Goal: Task Accomplishment & Management: Complete application form

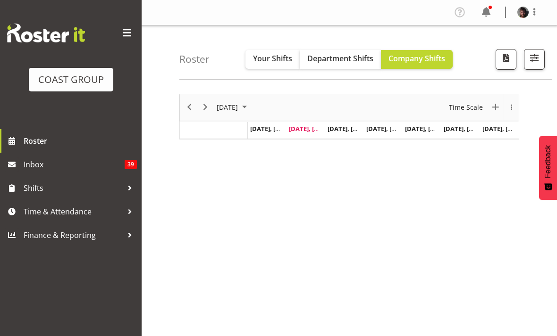
scroll to position [50, 0]
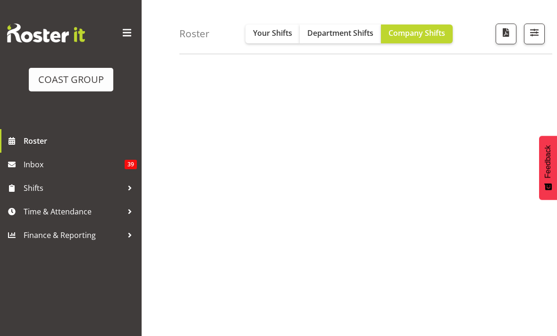
click at [55, 211] on span "Time & Attendance" at bounding box center [73, 212] width 99 height 14
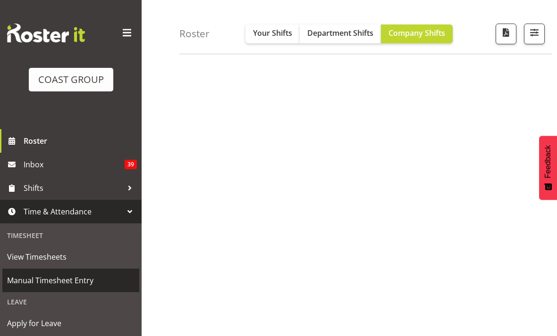
click at [56, 286] on span "Manual Timesheet Entry" at bounding box center [70, 281] width 127 height 14
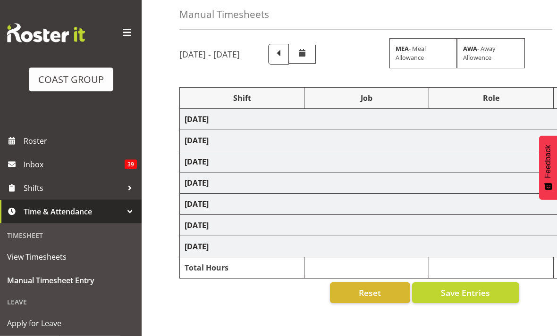
scroll to position [44, 0]
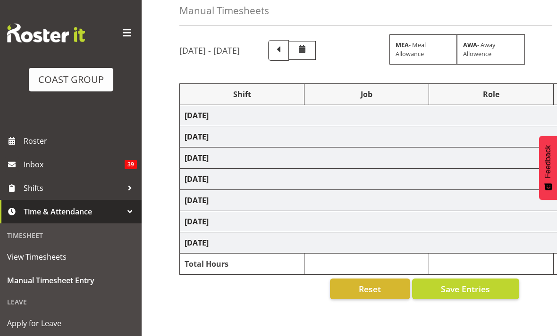
select select "50819"
select select "47"
select select "50819"
select select "47"
select select "50819"
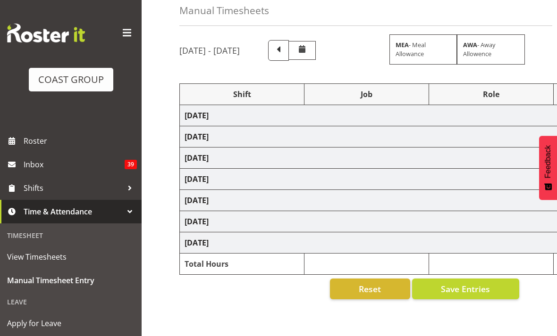
select select "47"
select select "50819"
select select "47"
select select "50819"
select select "47"
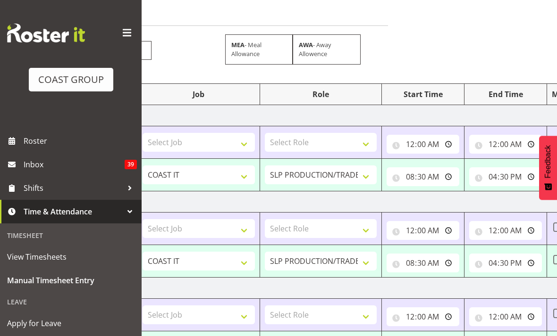
scroll to position [0, 167]
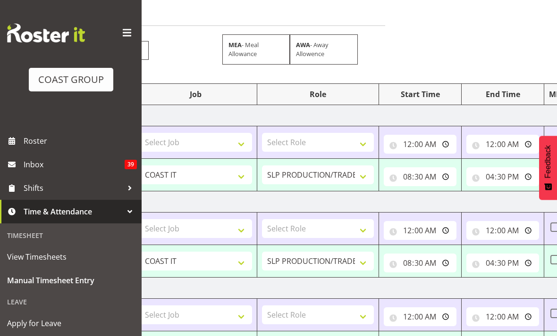
click at [132, 34] on span at bounding box center [126, 32] width 15 height 15
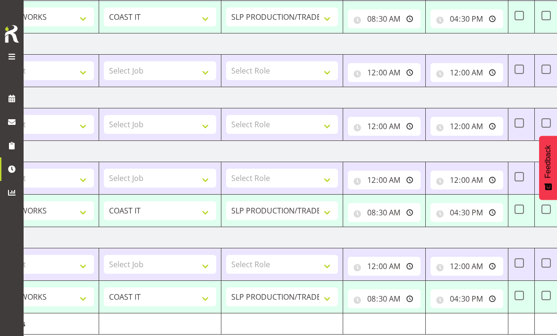
scroll to position [0, 83]
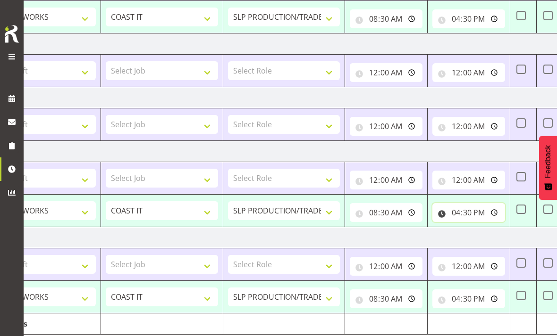
click at [474, 210] on input "16:30:00" at bounding box center [468, 212] width 73 height 19
type input "19:30:00"
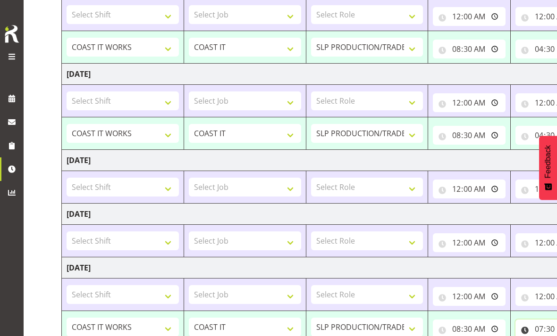
scroll to position [0, 0]
click at [150, 241] on select "Select Shift "Baradene Art Show 2025 @ [GEOGRAPHIC_DATA] on site @ TBC 09 Soul …" at bounding box center [123, 241] width 112 height 19
select select "50816"
click at [252, 244] on select "Select Job 1 Carlton Events 1 [PERSON_NAME][GEOGRAPHIC_DATA] 1 [PERSON_NAME][GE…" at bounding box center [245, 241] width 112 height 19
select select "676"
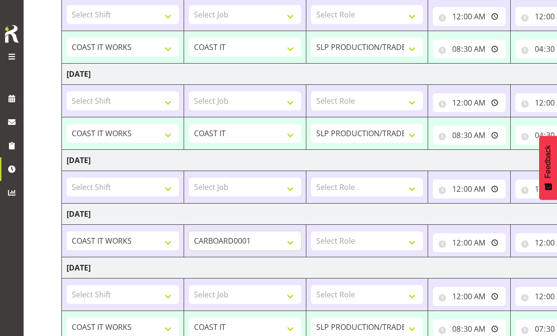
click at [270, 239] on select "1 Carlton Events 1 [PERSON_NAME] 1 [PERSON_NAME][GEOGRAPHIC_DATA] 1 EHS WAREHOU…" at bounding box center [245, 241] width 112 height 19
click at [377, 238] on select "Select Role SLP PRODUCTION/TRADES MANAGER" at bounding box center [367, 241] width 112 height 19
select select "125"
select select "676"
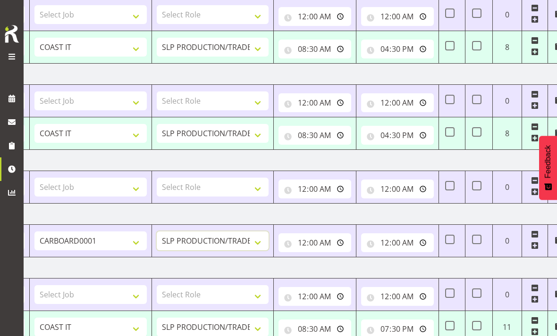
scroll to position [0, 163]
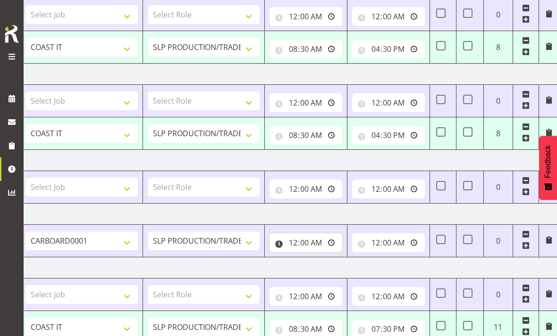
click at [316, 239] on input "00:00:00" at bounding box center [305, 242] width 73 height 19
type input "11:00:00"
click at [392, 241] on input "00:00:00" at bounding box center [388, 242] width 73 height 19
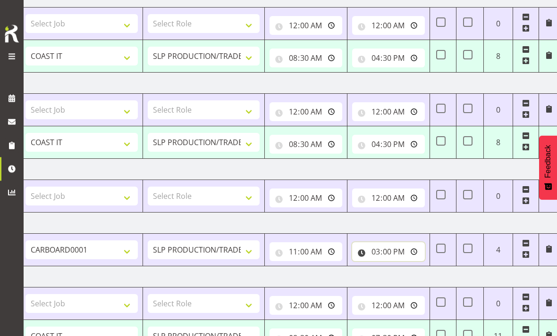
scroll to position [249, 0]
click at [395, 246] on input "15:00:00" at bounding box center [388, 251] width 73 height 19
type input "16:00:00"
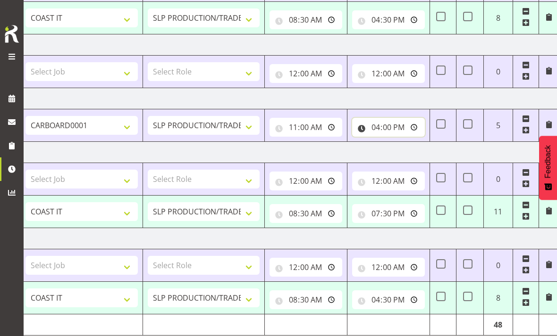
scroll to position [374, 0]
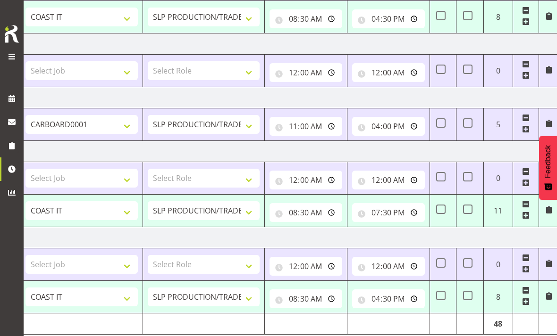
select select "50819"
select select "47"
select select "50819"
select select "47"
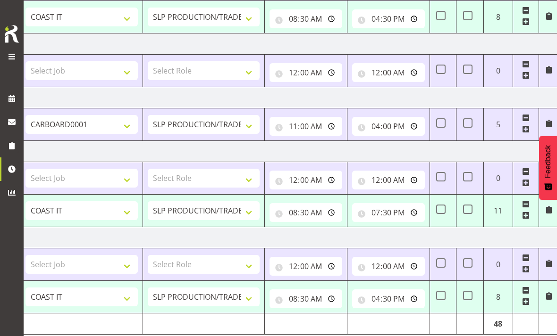
select select "50816"
select select "676"
select select "50819"
select select "47"
select select "50819"
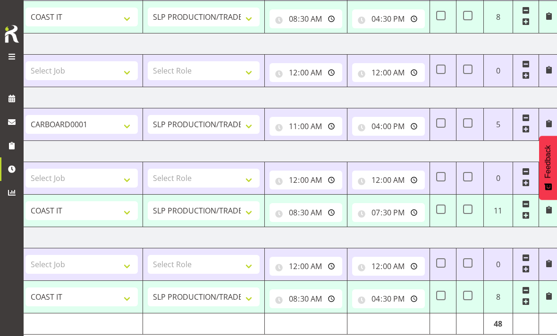
select select "47"
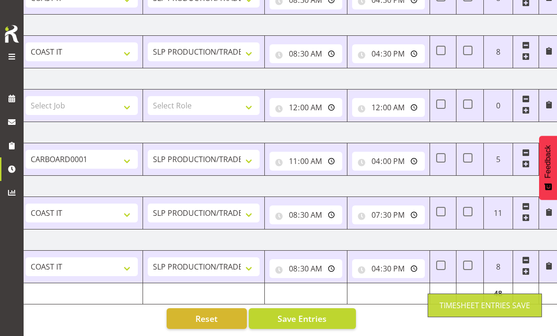
select select "50819"
select select "47"
type input "08:30:00"
type input "16:30:00"
select select "50819"
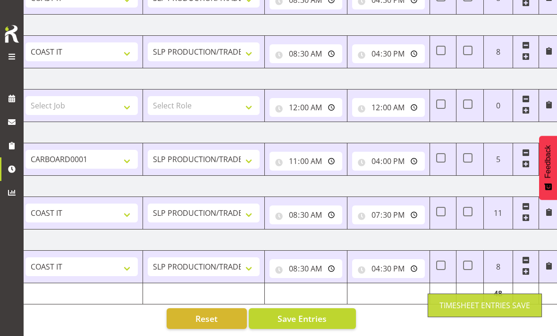
select select "47"
select select "50819"
select select "47"
select select "50819"
select select "47"
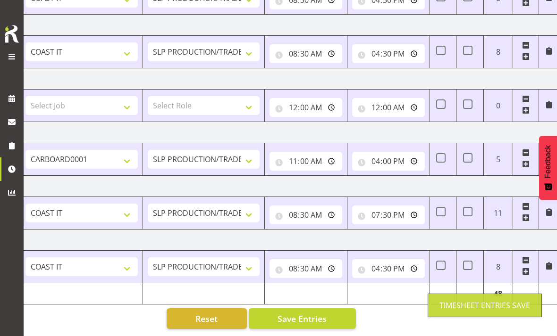
select select "50819"
select select "47"
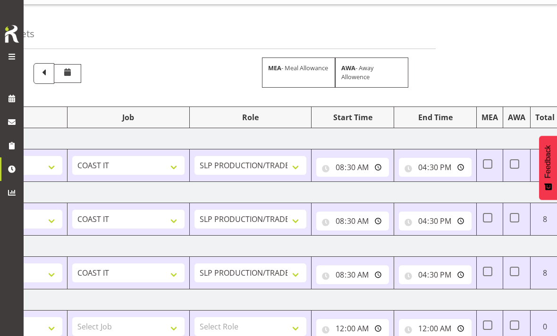
scroll to position [0, 117]
click at [442, 215] on input "16:30:00" at bounding box center [434, 221] width 73 height 19
type input "19:30:00"
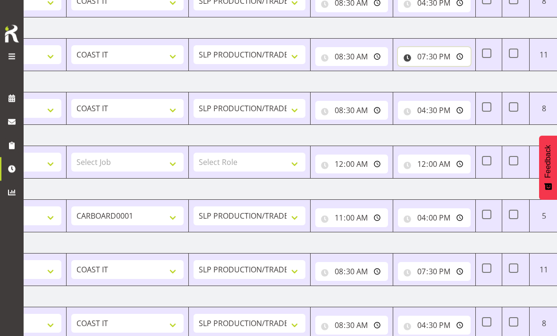
scroll to position [212, 0]
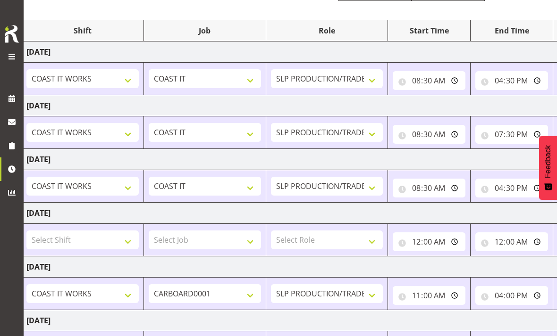
scroll to position [0, 48]
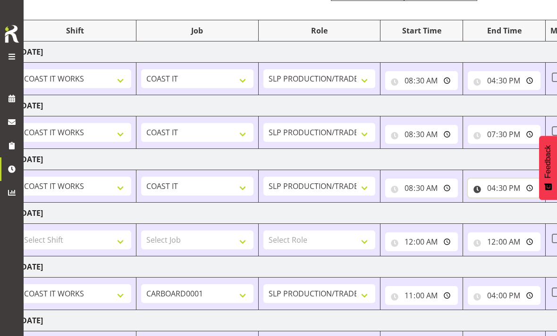
click at [520, 181] on input "16:30:00" at bounding box center [503, 188] width 73 height 19
type input "17:30:00"
click at [506, 250] on input "00:00:00" at bounding box center [503, 242] width 73 height 19
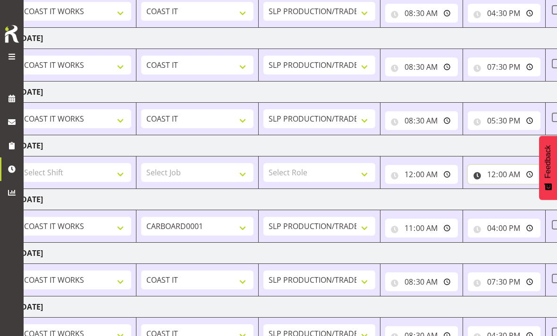
scroll to position [212, 0]
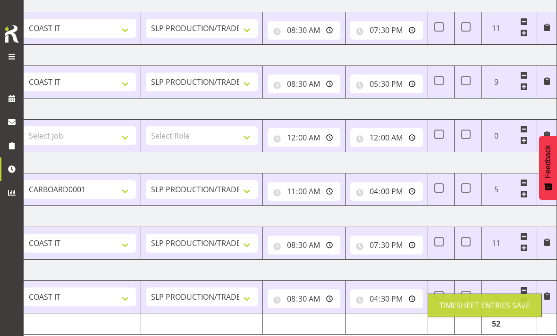
scroll to position [0, 165]
